Goal: Navigation & Orientation: Find specific page/section

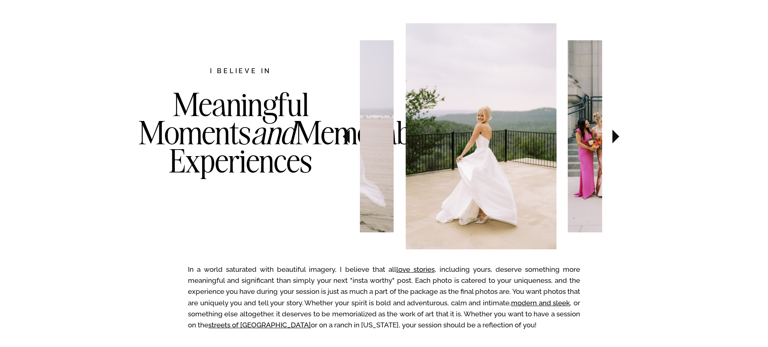
scroll to position [417, 0]
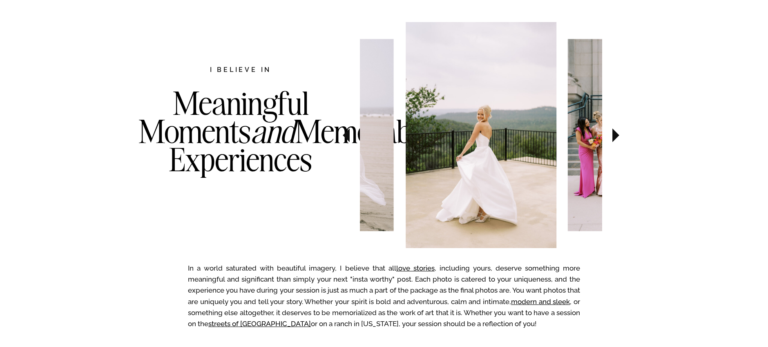
click at [615, 134] on icon at bounding box center [615, 135] width 7 height 14
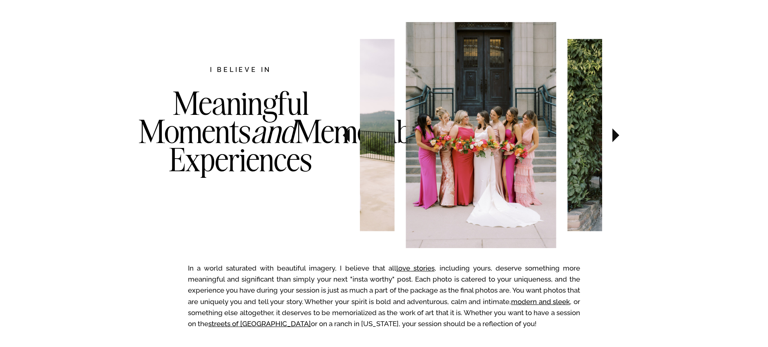
click at [615, 134] on icon at bounding box center [615, 135] width 7 height 14
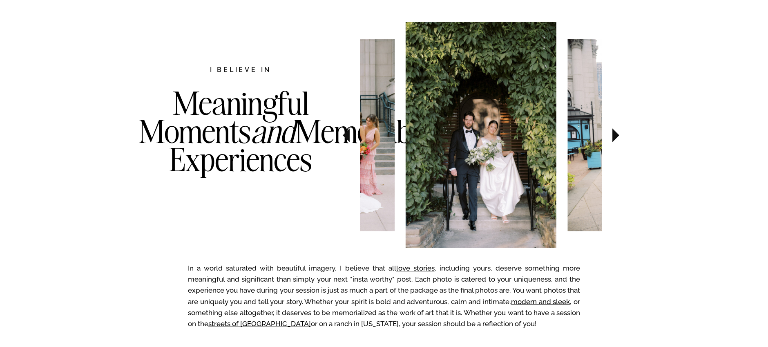
click at [615, 134] on icon at bounding box center [615, 135] width 7 height 14
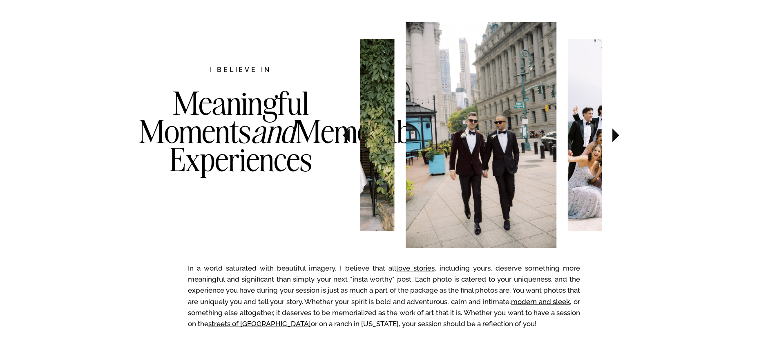
click at [615, 134] on icon at bounding box center [615, 135] width 7 height 14
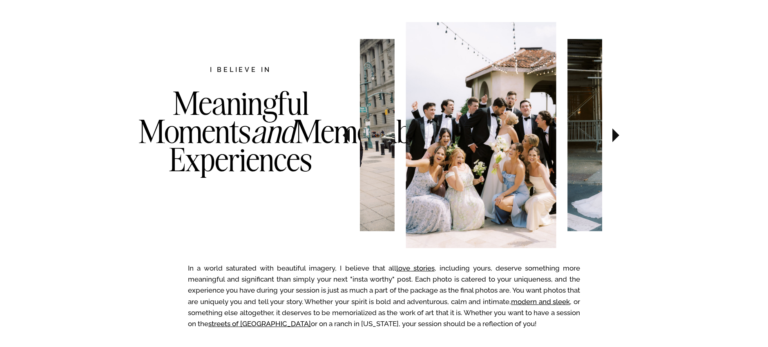
click at [615, 134] on icon at bounding box center [615, 135] width 7 height 14
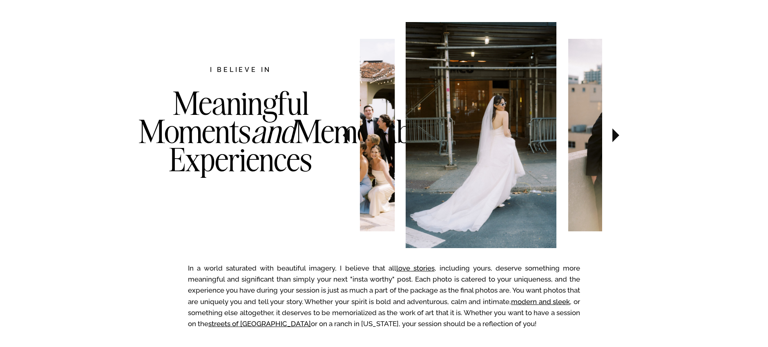
click at [615, 134] on icon at bounding box center [615, 135] width 7 height 14
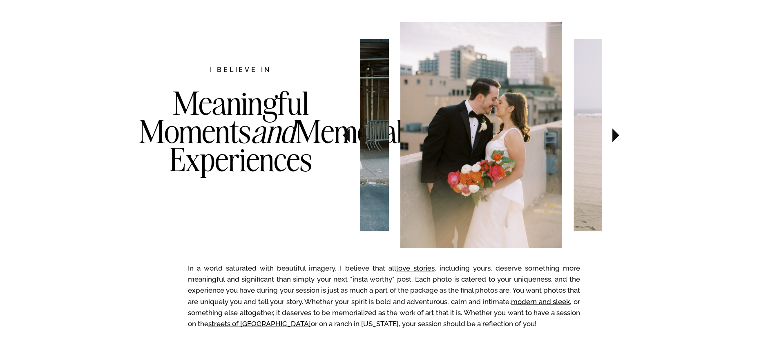
click at [615, 134] on icon at bounding box center [615, 135] width 7 height 14
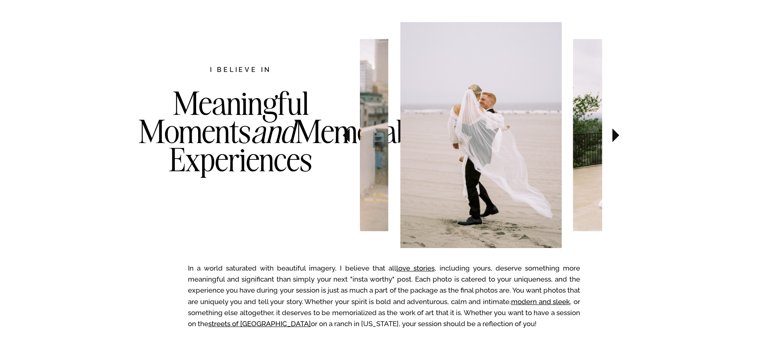
click at [615, 134] on icon at bounding box center [615, 135] width 7 height 14
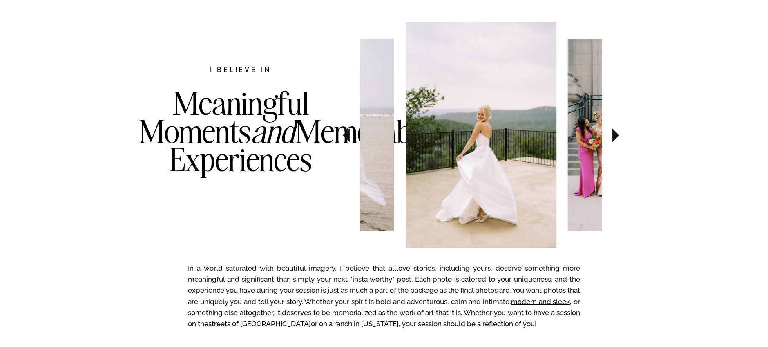
click at [615, 134] on icon at bounding box center [615, 135] width 7 height 14
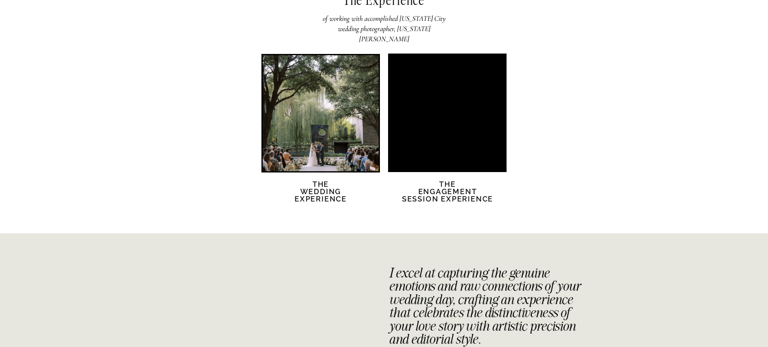
scroll to position [1600, 0]
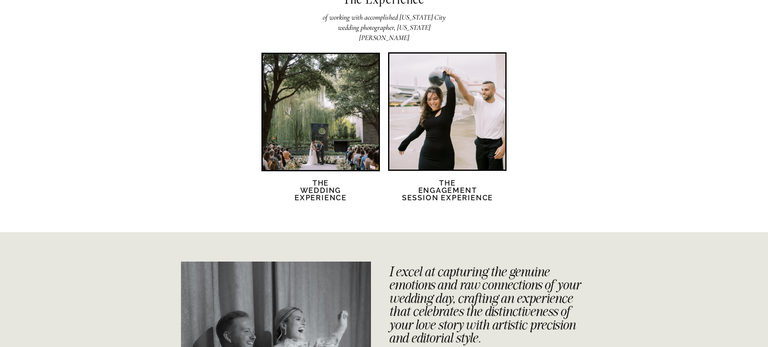
click at [318, 169] on div at bounding box center [321, 112] width 116 height 116
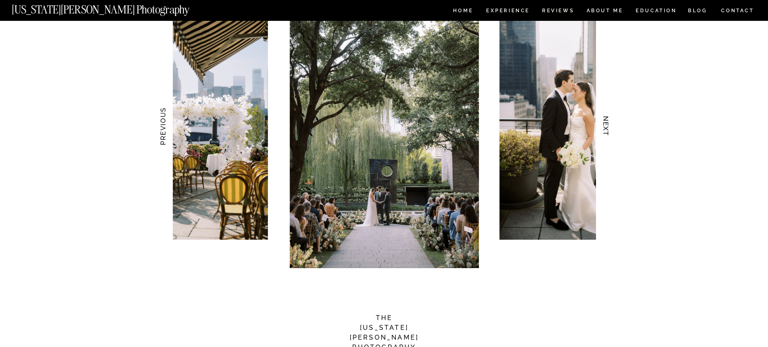
scroll to position [821, 0]
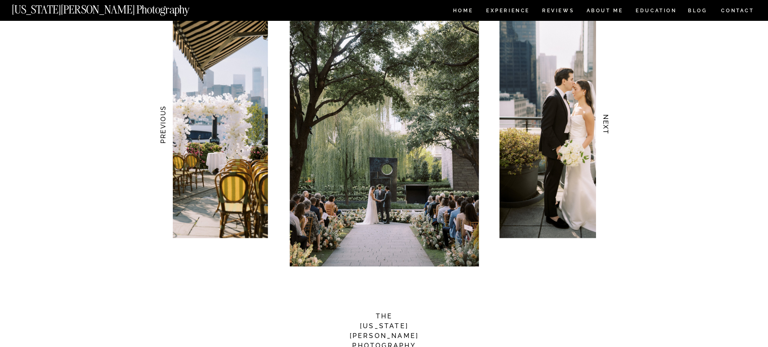
click at [605, 127] on h3 "NEXT" at bounding box center [605, 124] width 9 height 51
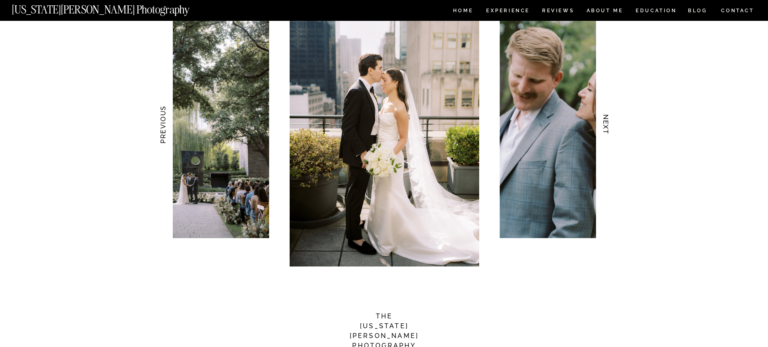
click at [605, 127] on h3 "NEXT" at bounding box center [605, 124] width 9 height 51
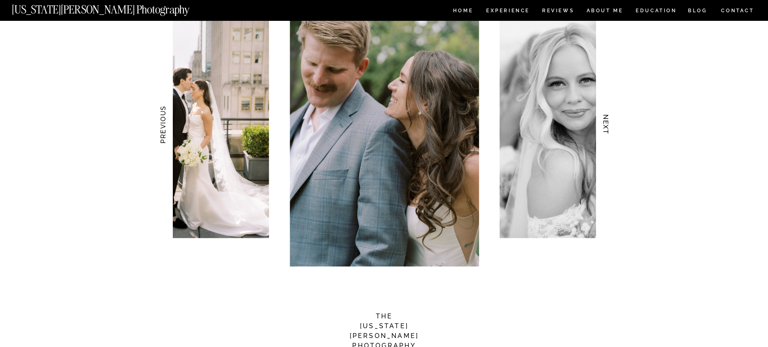
click at [605, 127] on h3 "NEXT" at bounding box center [605, 124] width 9 height 51
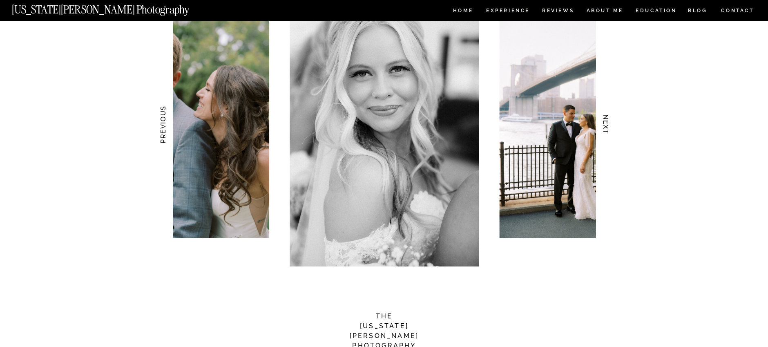
click at [605, 127] on h3 "NEXT" at bounding box center [605, 124] width 9 height 51
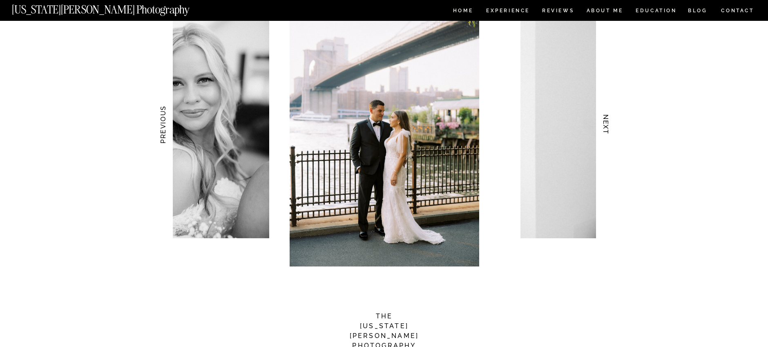
click at [605, 127] on h3 "NEXT" at bounding box center [605, 124] width 9 height 51
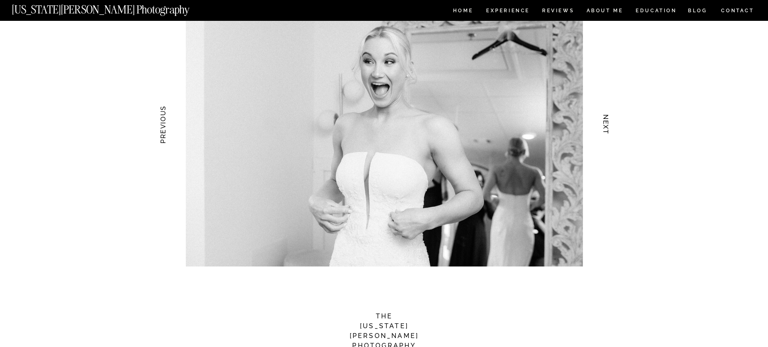
click at [605, 127] on h3 "NEXT" at bounding box center [605, 124] width 9 height 51
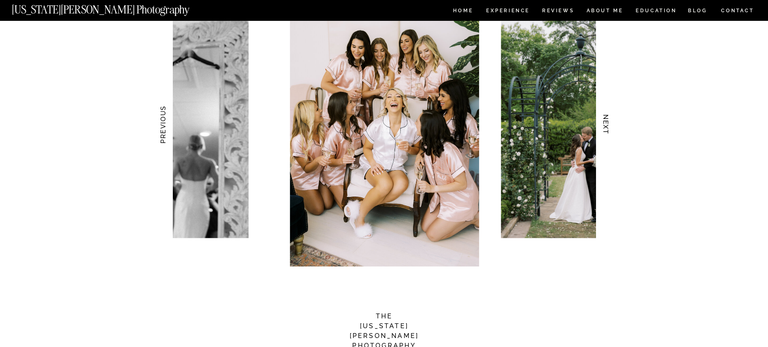
click at [605, 127] on h3 "NEXT" at bounding box center [605, 124] width 9 height 51
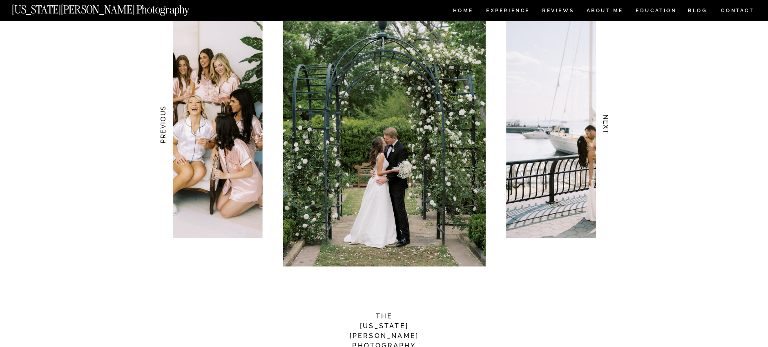
click at [605, 127] on h3 "NEXT" at bounding box center [605, 124] width 9 height 51
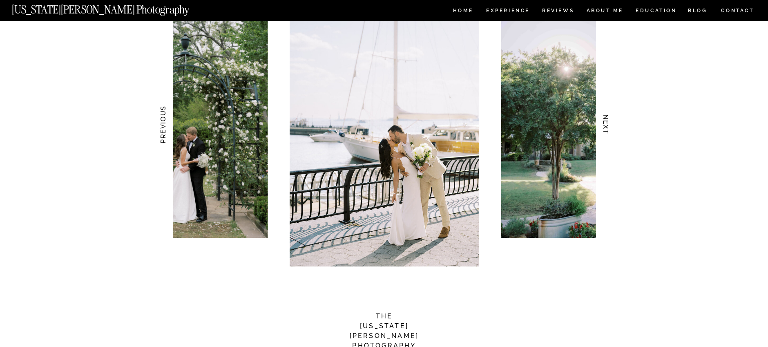
click at [605, 127] on h3 "NEXT" at bounding box center [605, 124] width 9 height 51
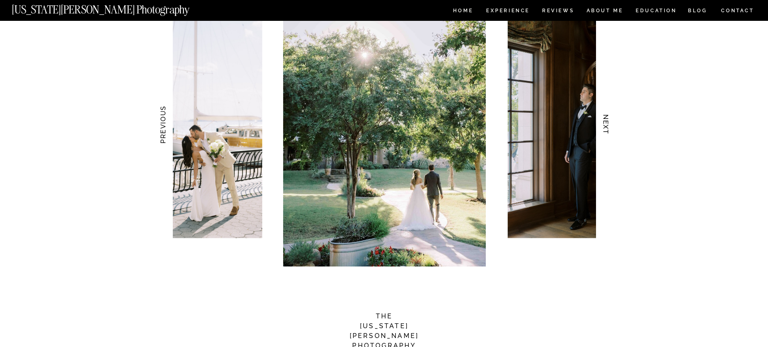
click at [605, 127] on h3 "NEXT" at bounding box center [605, 124] width 9 height 51
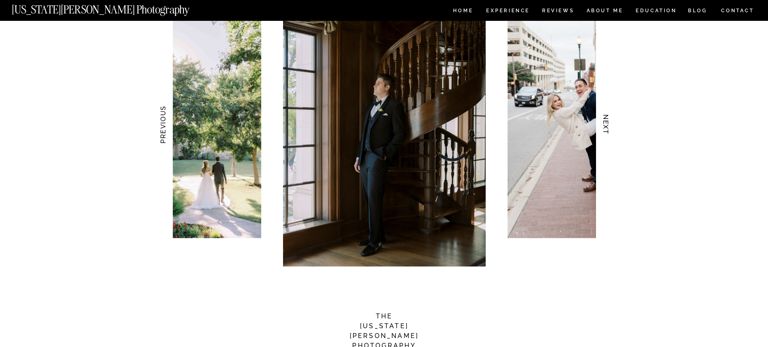
click at [605, 127] on h3 "NEXT" at bounding box center [605, 124] width 9 height 51
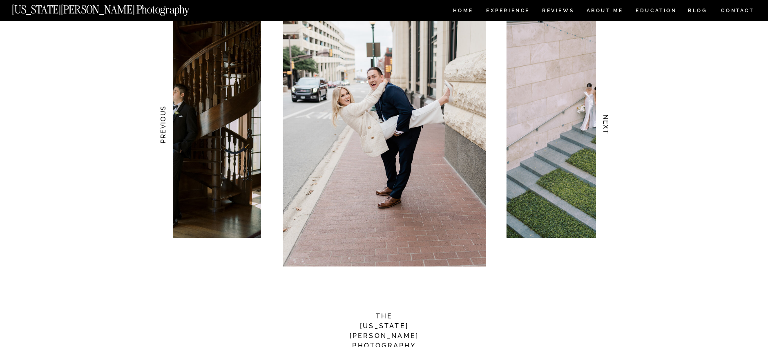
click at [605, 127] on h3 "NEXT" at bounding box center [605, 124] width 9 height 51
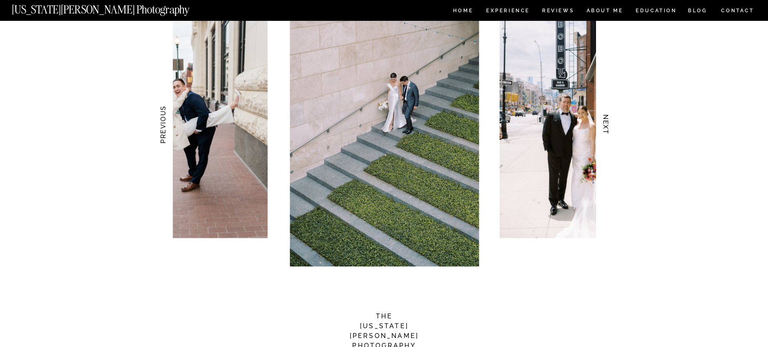
click at [605, 127] on h3 "NEXT" at bounding box center [605, 124] width 9 height 51
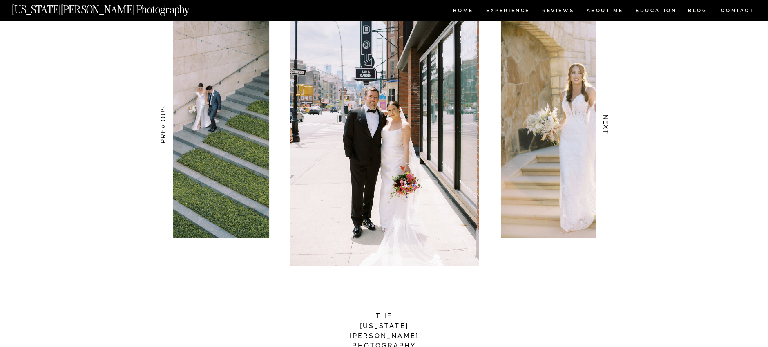
click at [605, 127] on h3 "NEXT" at bounding box center [605, 124] width 9 height 51
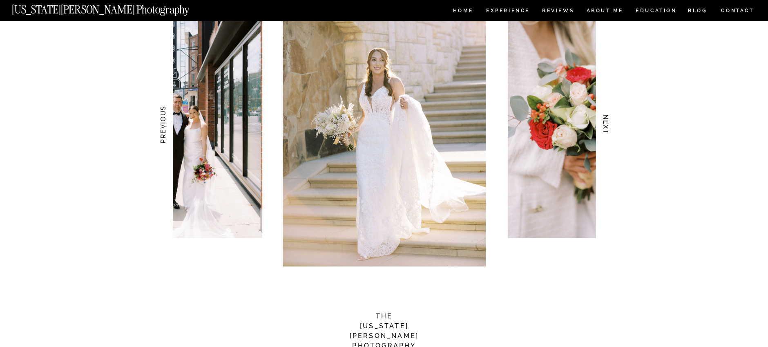
click at [605, 127] on h3 "NEXT" at bounding box center [605, 124] width 9 height 51
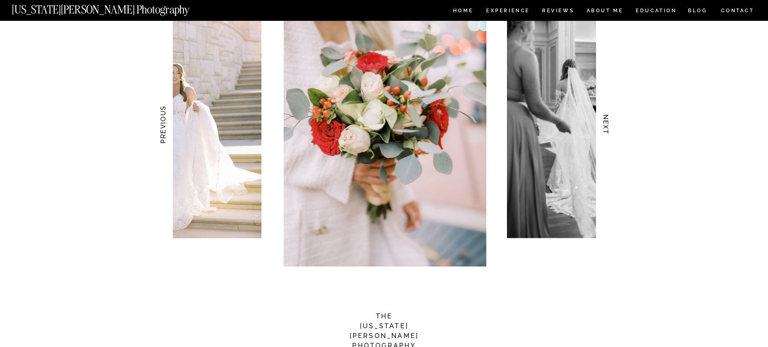
click at [605, 127] on h3 "NEXT" at bounding box center [605, 124] width 9 height 51
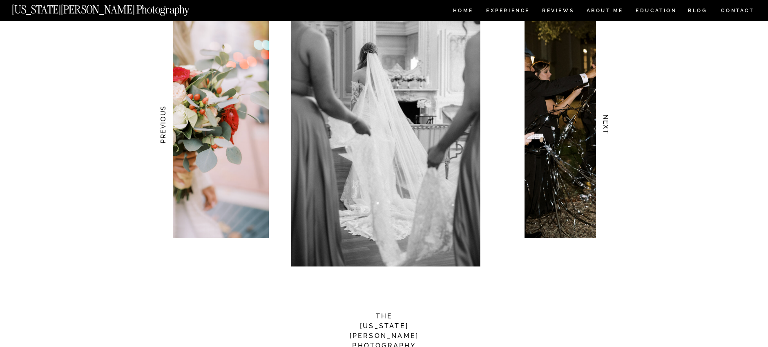
click at [605, 127] on h3 "NEXT" at bounding box center [605, 124] width 9 height 51
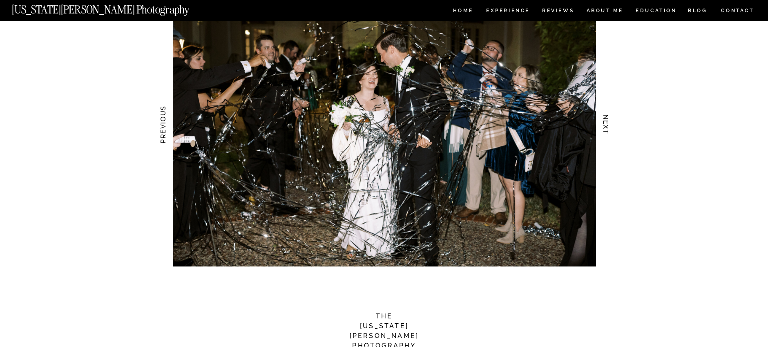
click at [605, 127] on h3 "NEXT" at bounding box center [605, 124] width 9 height 51
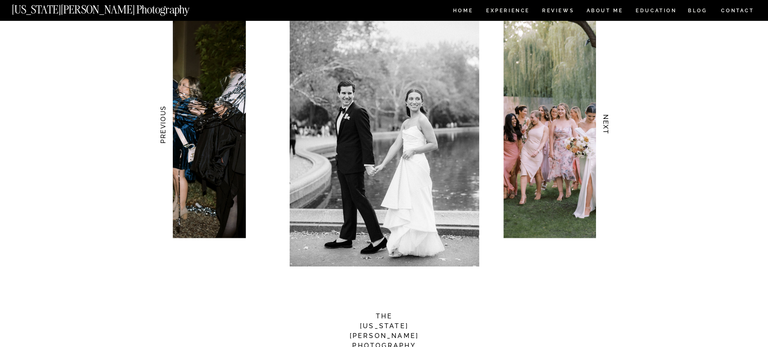
click at [605, 127] on h3 "NEXT" at bounding box center [605, 124] width 9 height 51
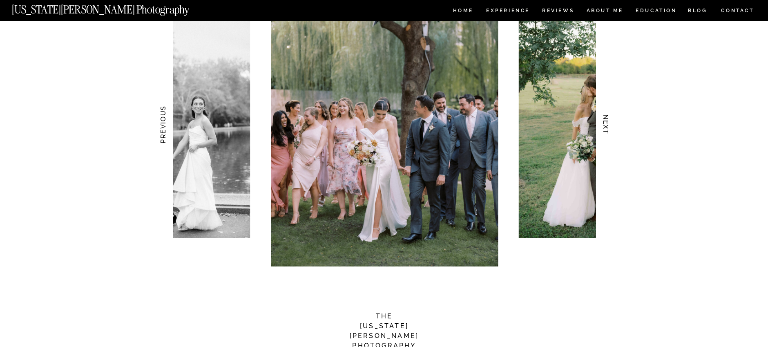
click at [605, 127] on h3 "NEXT" at bounding box center [605, 124] width 9 height 51
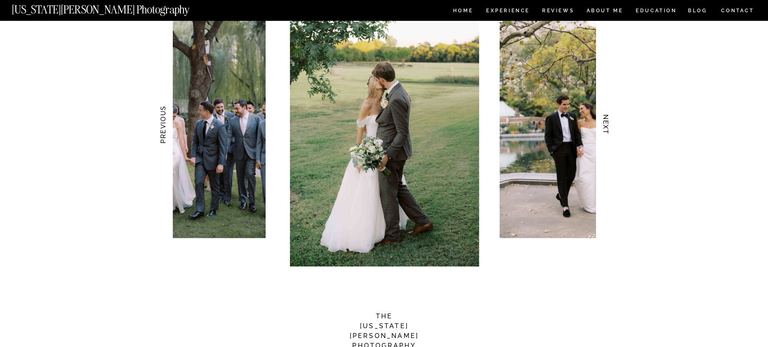
click at [605, 127] on h3 "NEXT" at bounding box center [605, 124] width 9 height 51
